Goal: Navigation & Orientation: Find specific page/section

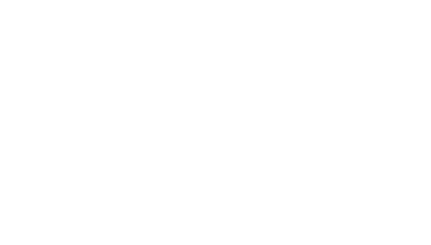
select select "*"
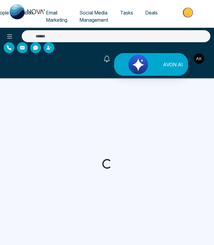
select select "*"
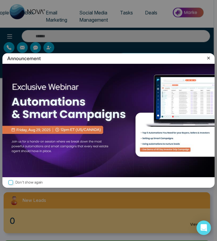
click at [208, 57] on icon at bounding box center [208, 58] width 3 height 3
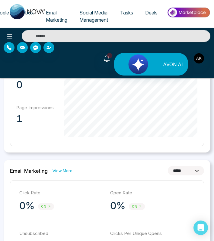
scroll to position [230, 0]
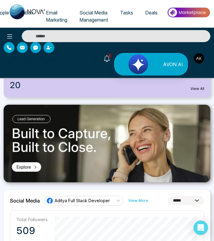
click at [52, 17] on span "Email Marketing" at bounding box center [56, 16] width 21 height 13
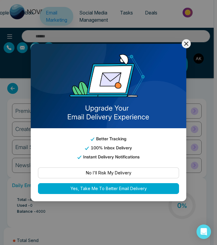
click at [185, 41] on icon at bounding box center [186, 43] width 7 height 7
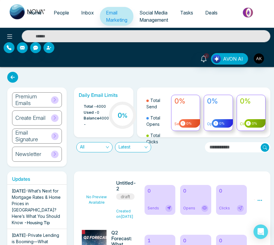
click at [31, 12] on span "Home" at bounding box center [34, 13] width 13 height 6
select select "*"
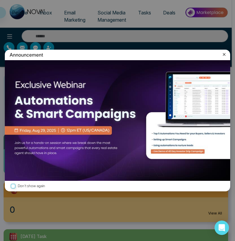
click at [217, 55] on icon at bounding box center [224, 55] width 6 height 6
